Goal: Task Accomplishment & Management: Use online tool/utility

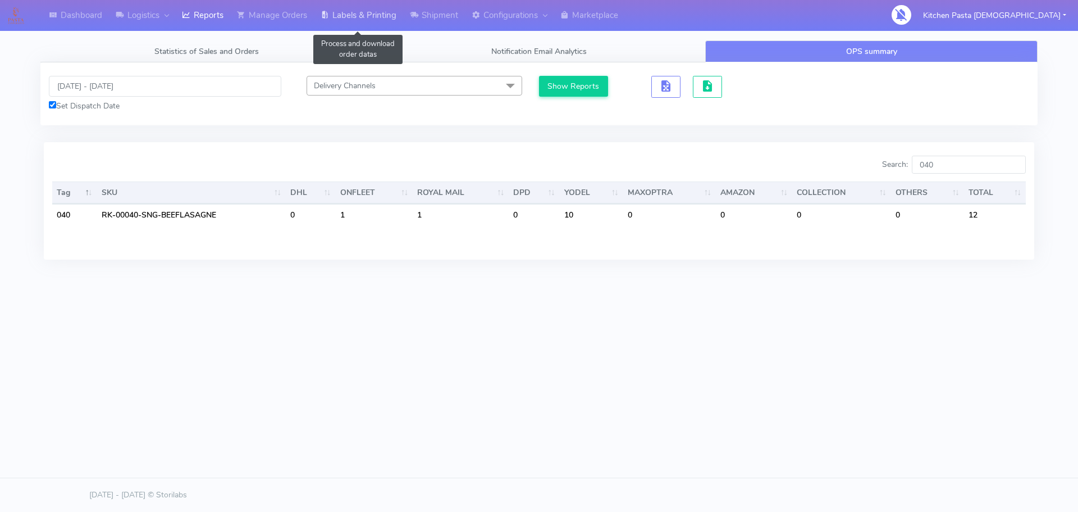
drag, startPoint x: 345, startPoint y: 22, endPoint x: 357, endPoint y: 22, distance: 11.2
click at [345, 22] on link "Labels & Printing" at bounding box center [358, 15] width 89 height 31
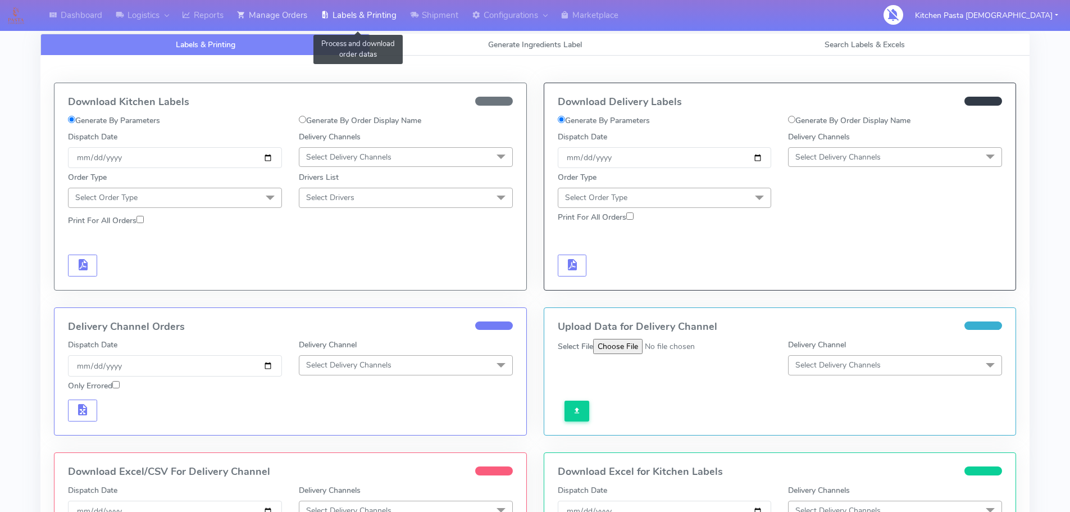
select select
click at [503, 42] on span "Generate Ingredients Label" at bounding box center [535, 44] width 94 height 11
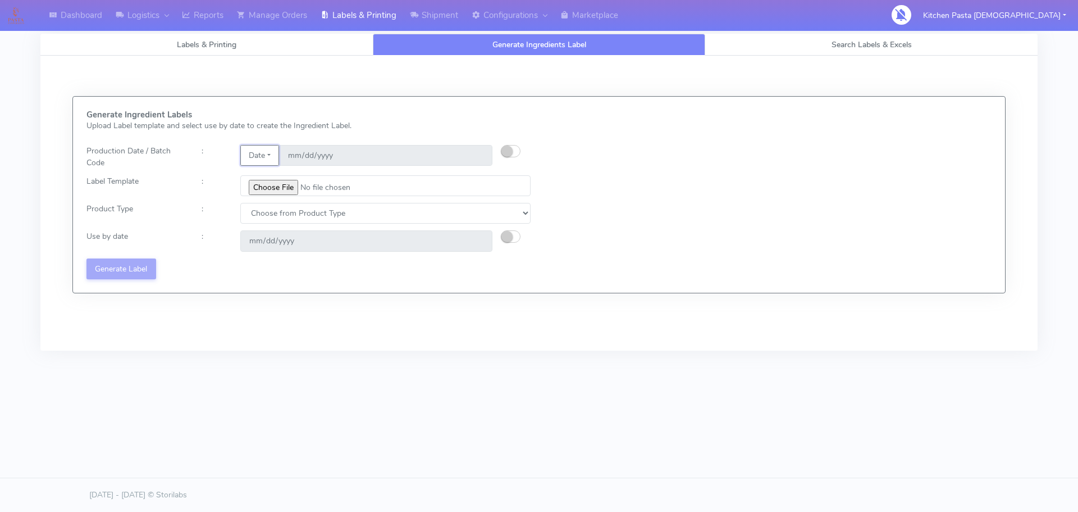
click at [262, 156] on button "Date" at bounding box center [259, 155] width 39 height 21
click at [280, 192] on input "file" at bounding box center [385, 185] width 290 height 21
type input "C:\fakepath\Classic Tiramisu V1.jpg"
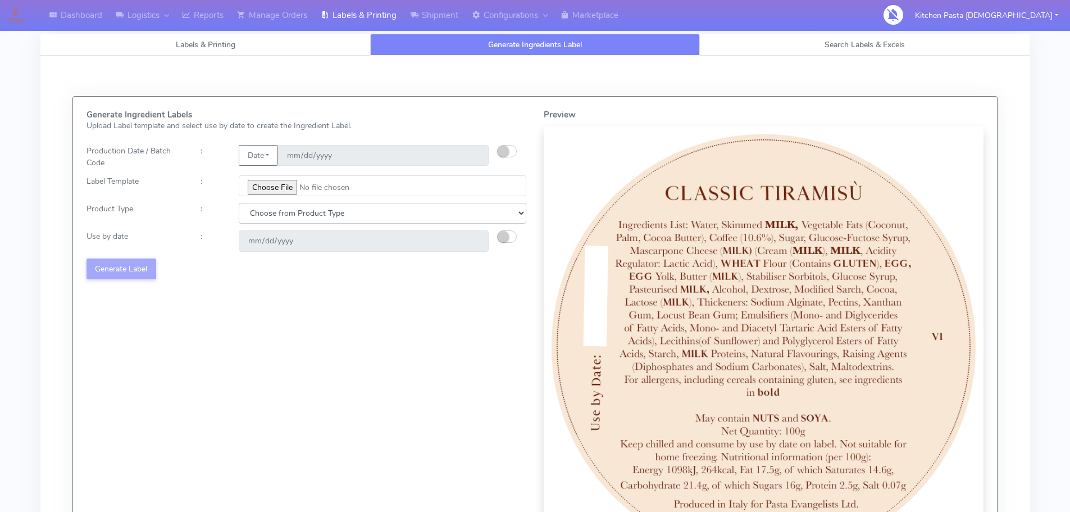
click at [279, 218] on select "Choose from Product Type ECOM ERETAIL CIRCULAR CIRC_DESERTS LASAGNE" at bounding box center [383, 213] width 288 height 21
click at [239, 203] on select "Choose from Product Type ECOM ERETAIL CIRCULAR CIRC_DESERTS LASAGNE" at bounding box center [383, 213] width 288 height 21
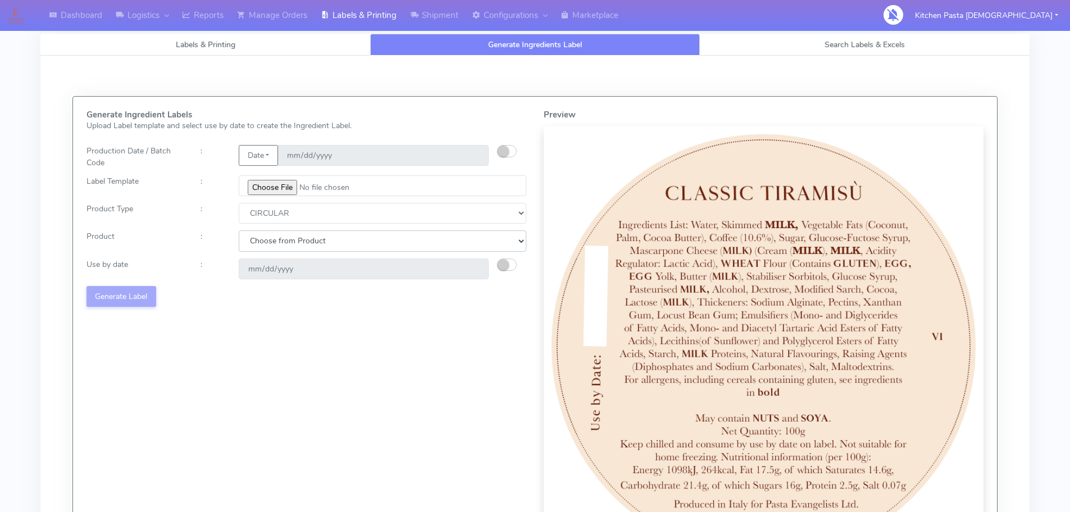
click at [273, 247] on select "Choose from Product POT OLIVE POTS" at bounding box center [383, 240] width 288 height 21
click at [272, 223] on select "Choose from Product Type ECOM ERETAIL CIRCULAR CIRC_DESERTS LASAGNE" at bounding box center [383, 213] width 288 height 21
select select "3"
click at [239, 203] on select "Choose from Product Type ECOM ERETAIL CIRCULAR CIRC_DESERTS LASAGNE" at bounding box center [383, 213] width 288 height 21
drag, startPoint x: 279, startPoint y: 244, endPoint x: 275, endPoint y: 249, distance: 6.9
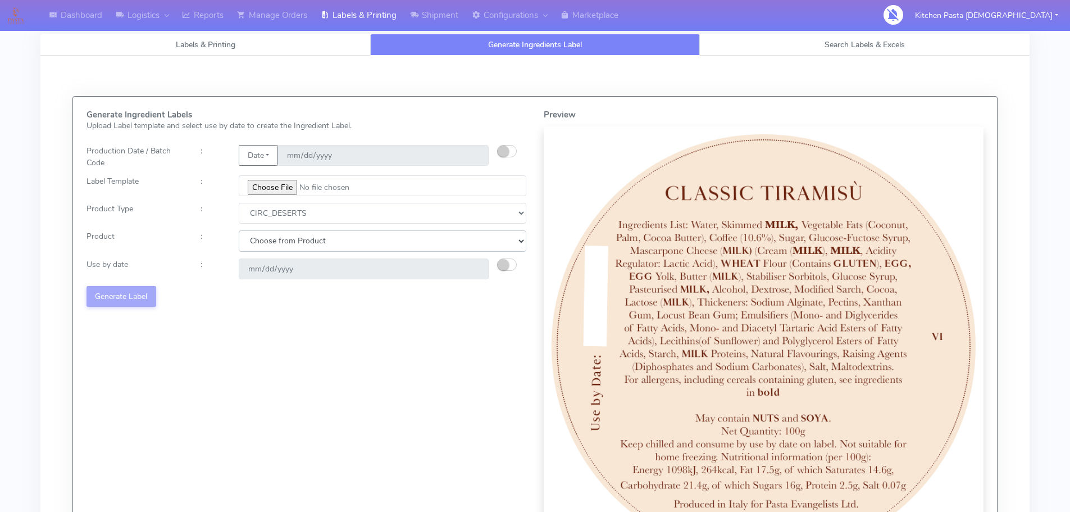
click at [279, 244] on select "Choose from Product CLASSIC_TIRAMISU CREMA_AMARENA PROFITEROLES" at bounding box center [383, 240] width 288 height 21
select select "0"
click at [239, 230] on select "Choose from Product CLASSIC_TIRAMISU CREMA_AMARENA PROFITEROLES" at bounding box center [383, 240] width 288 height 21
type input "[DATE]"
click at [142, 292] on button "Generate Label" at bounding box center [121, 296] width 70 height 21
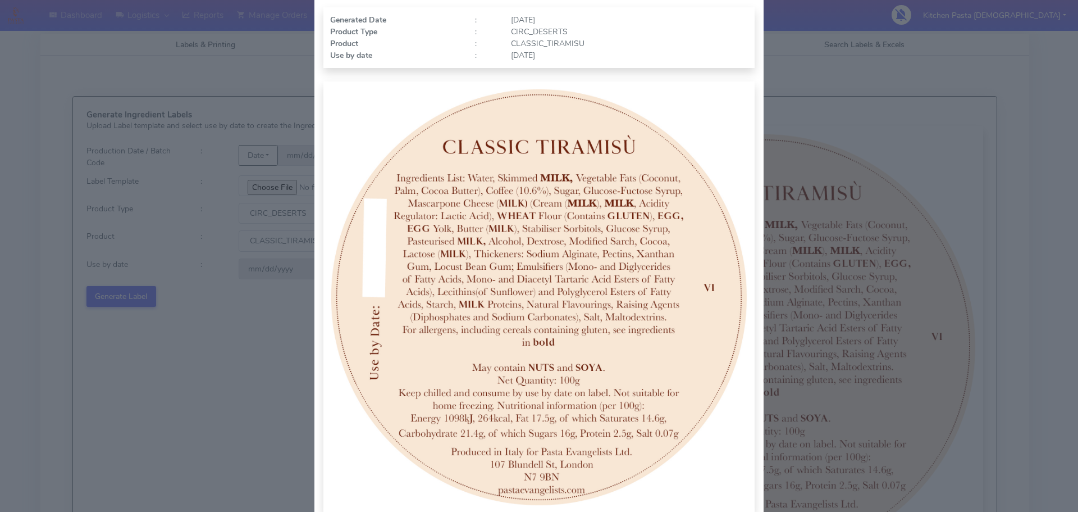
scroll to position [116, 0]
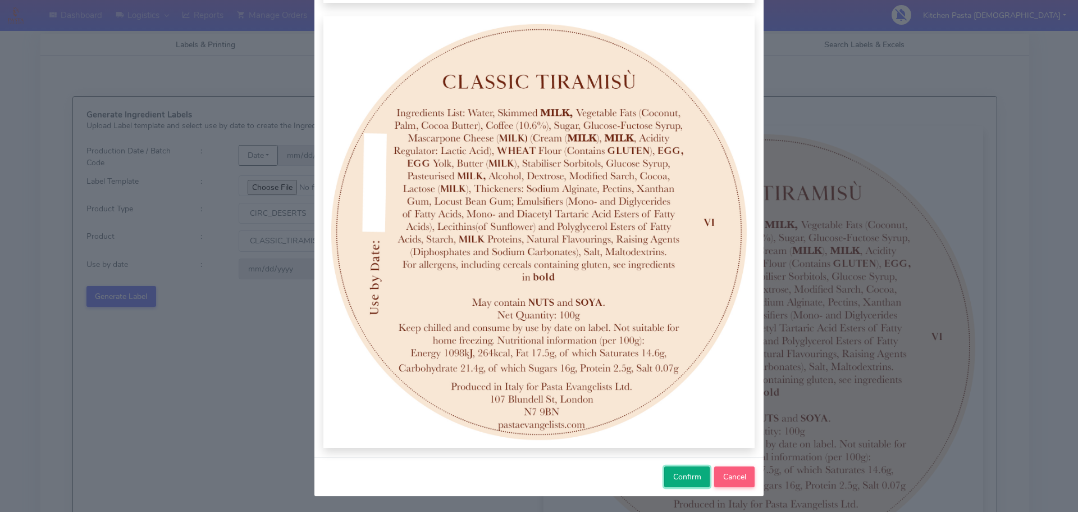
click at [691, 476] on span "Confirm" at bounding box center [687, 476] width 28 height 11
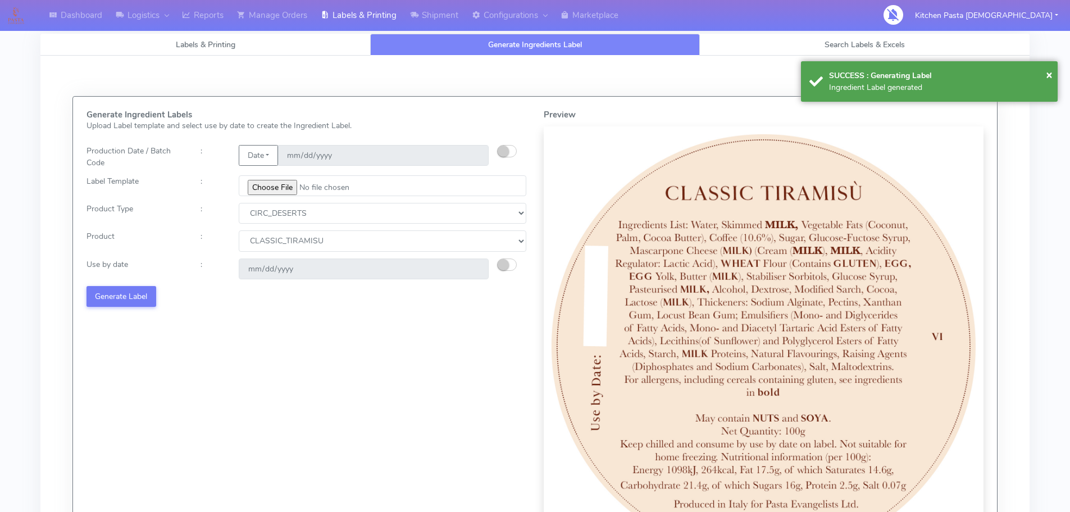
select select
